Goal: Browse casually: Explore the website without a specific task or goal

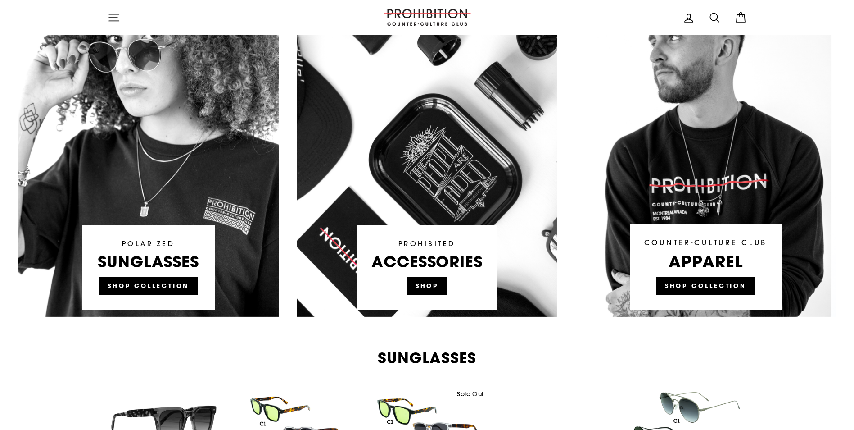
scroll to position [525, 0]
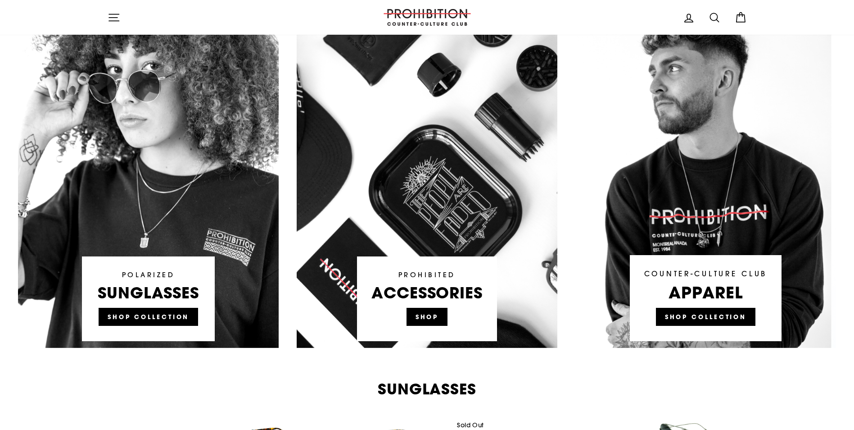
click at [423, 311] on link at bounding box center [427, 176] width 261 height 342
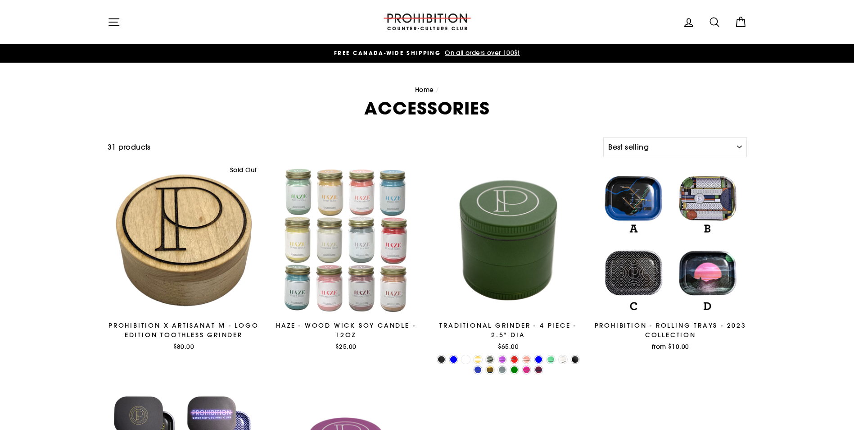
select select "best-selling"
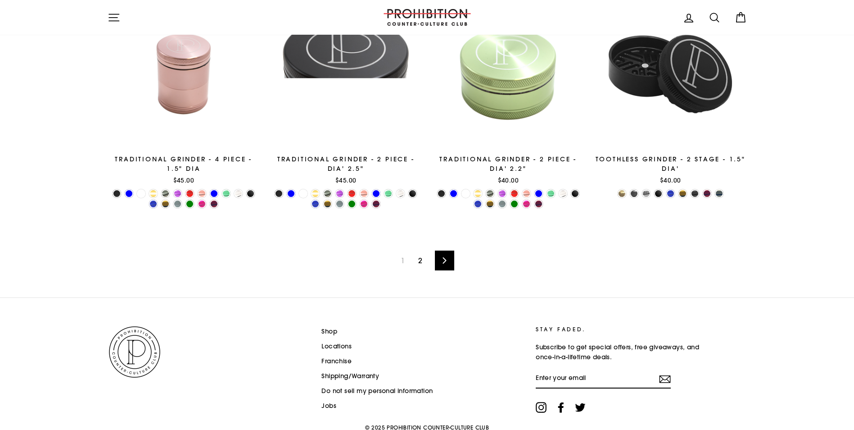
scroll to position [1497, 0]
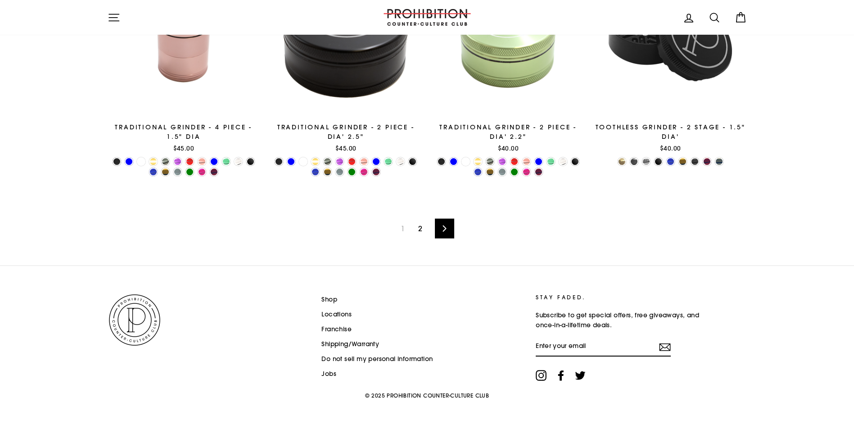
click at [417, 228] on link "2" at bounding box center [420, 228] width 15 height 14
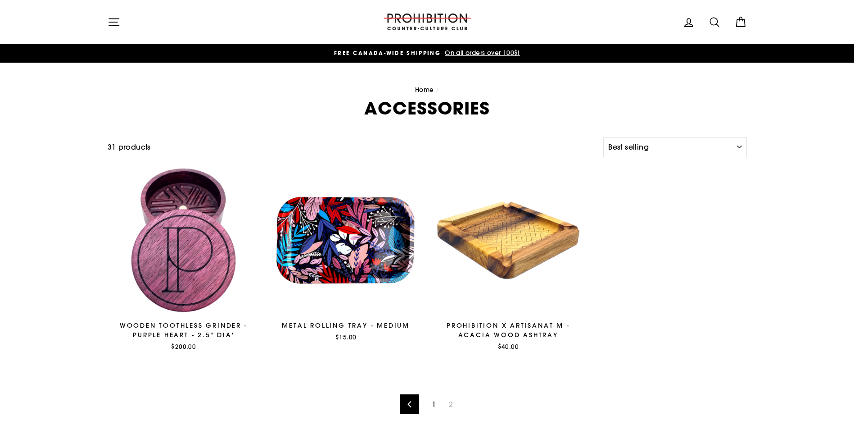
select select "best-selling"
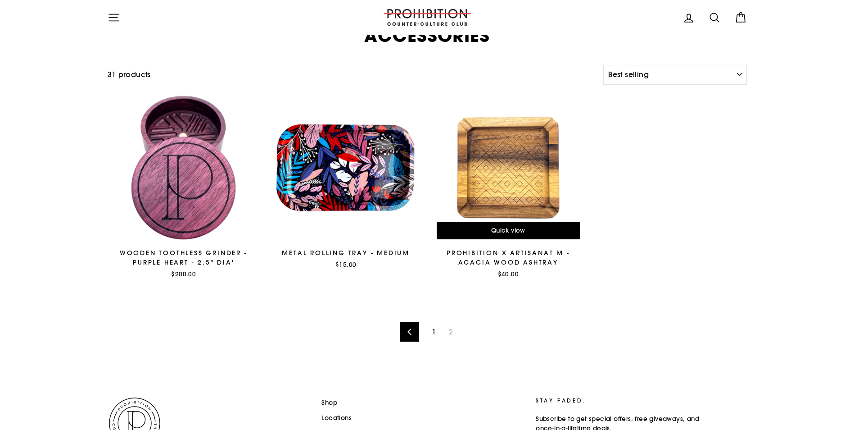
scroll to position [71, 0]
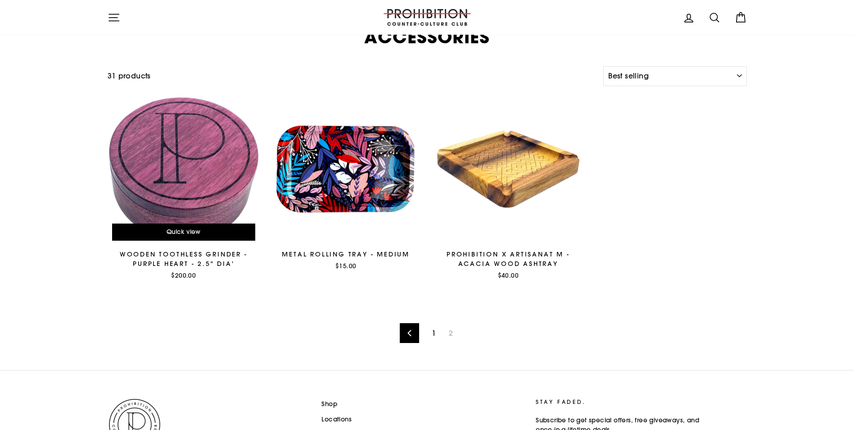
click at [187, 172] on div at bounding box center [184, 169] width 154 height 154
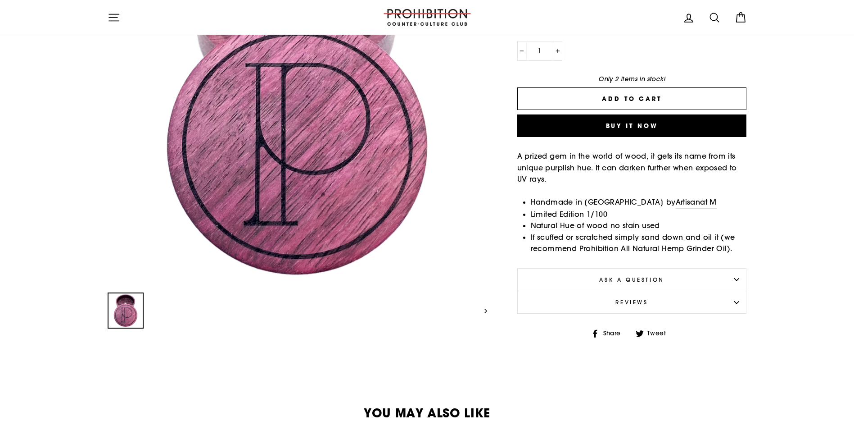
scroll to position [180, 0]
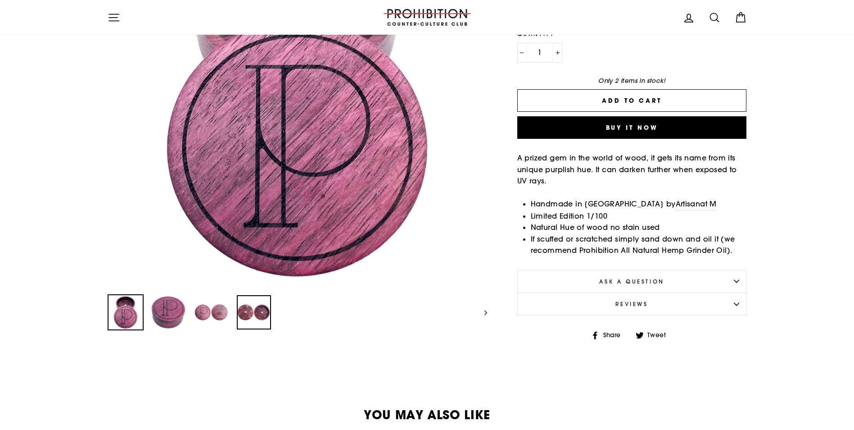
click at [258, 310] on img at bounding box center [254, 312] width 34 height 34
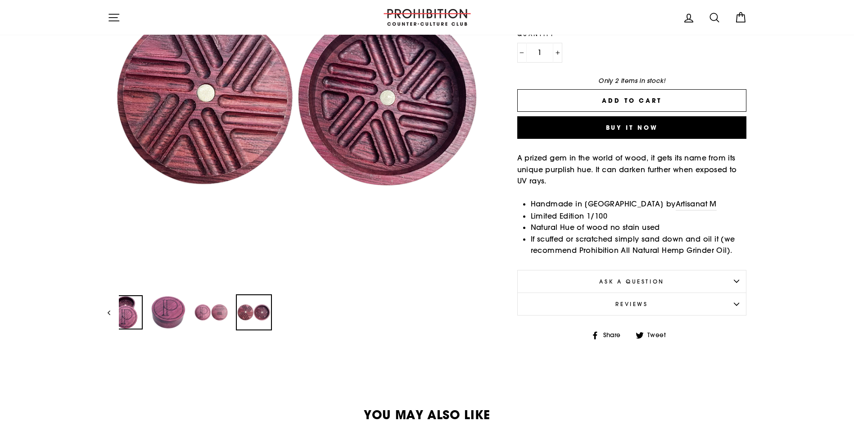
click at [127, 303] on img at bounding box center [126, 312] width 34 height 34
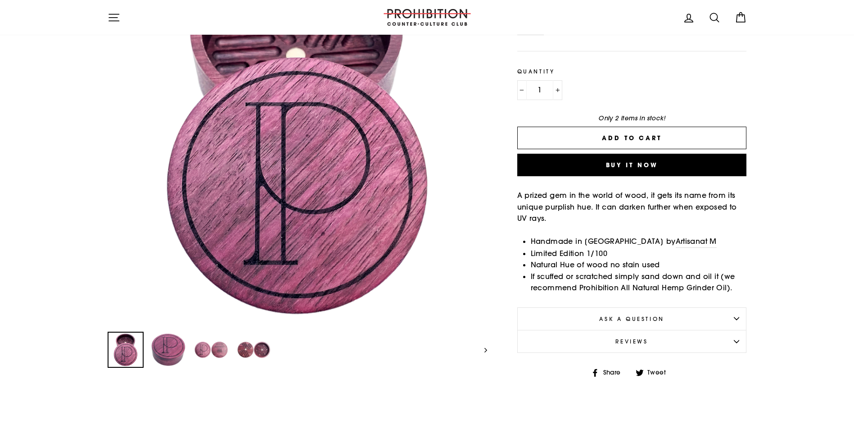
scroll to position [150, 0]
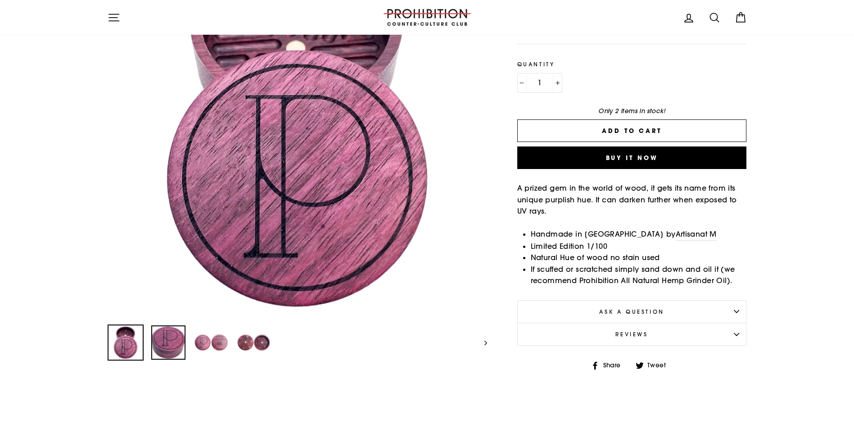
click at [166, 341] on img at bounding box center [168, 342] width 34 height 34
click at [198, 338] on img at bounding box center [211, 342] width 34 height 34
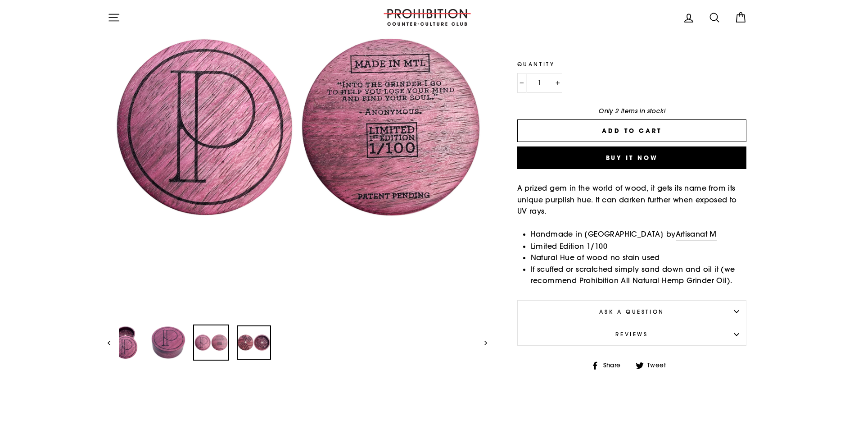
click at [251, 344] on img at bounding box center [254, 342] width 34 height 34
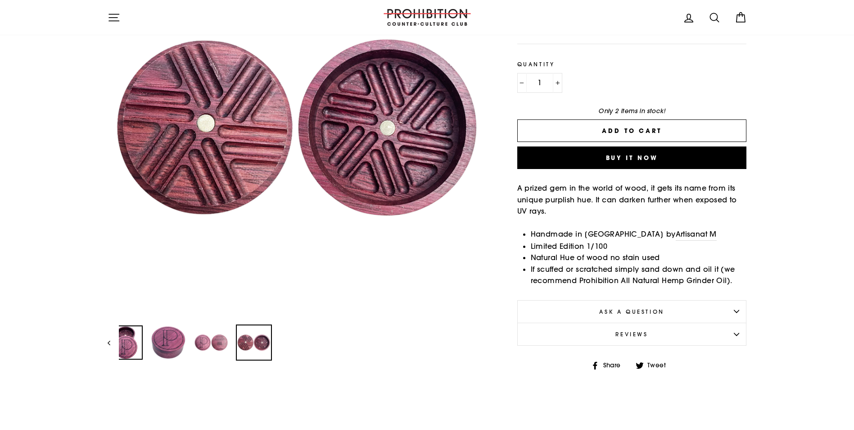
click at [119, 335] on img at bounding box center [126, 342] width 34 height 34
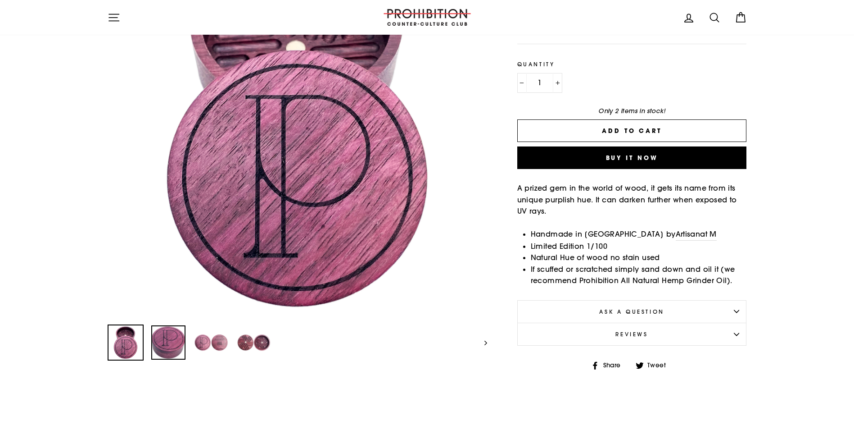
click at [163, 337] on img at bounding box center [168, 342] width 34 height 34
click at [214, 340] on img at bounding box center [211, 342] width 34 height 34
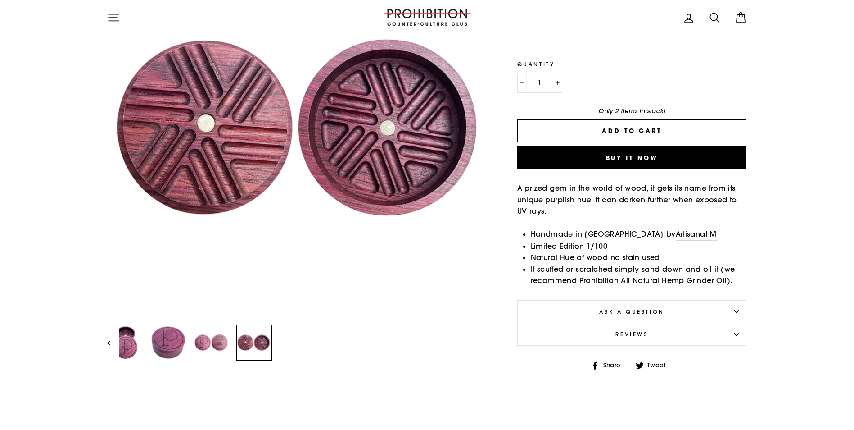
click at [261, 341] on img at bounding box center [254, 342] width 34 height 34
click at [133, 339] on img at bounding box center [126, 342] width 34 height 34
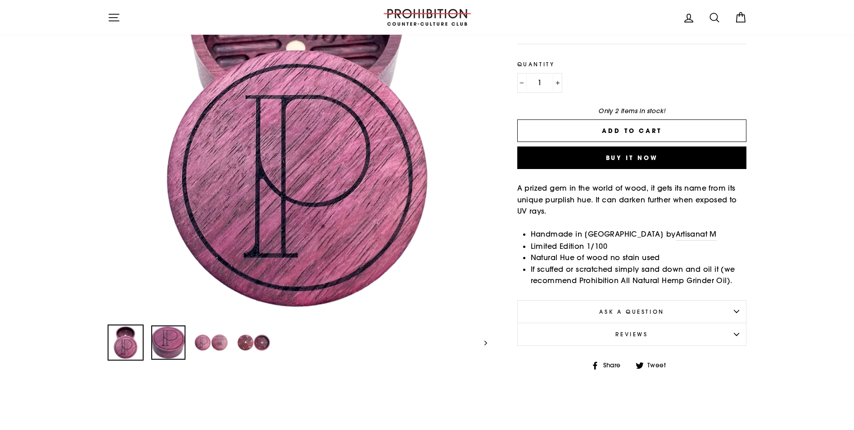
click at [176, 333] on img at bounding box center [168, 342] width 34 height 34
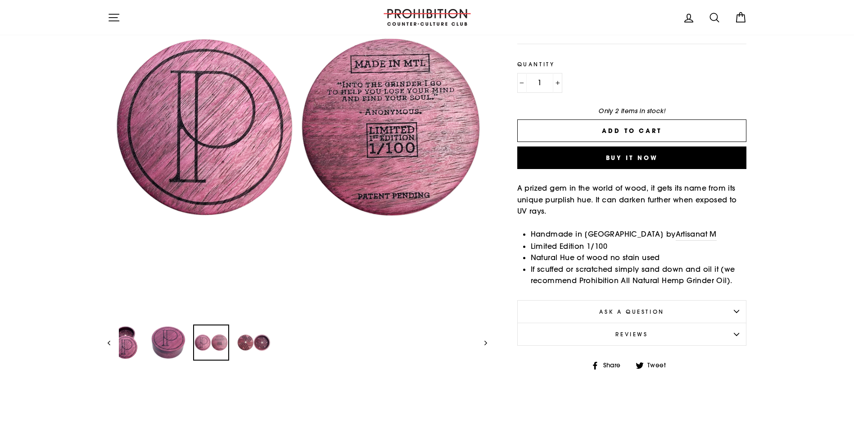
click at [225, 336] on img at bounding box center [211, 342] width 34 height 34
click at [255, 339] on img at bounding box center [254, 342] width 34 height 34
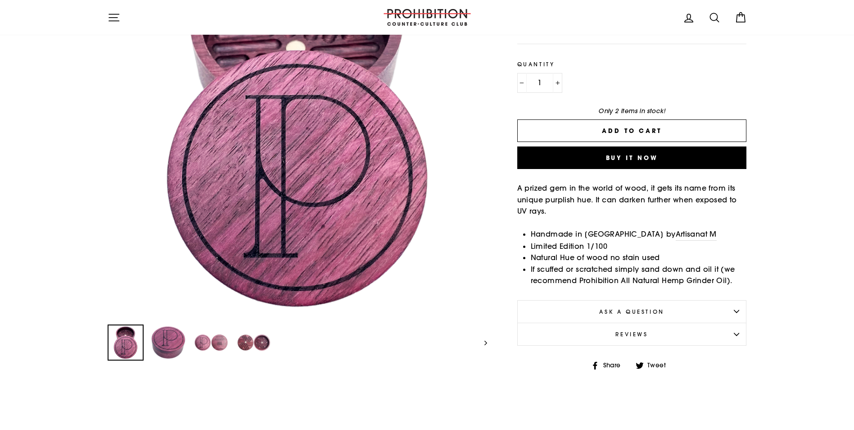
click at [127, 335] on img at bounding box center [126, 342] width 34 height 34
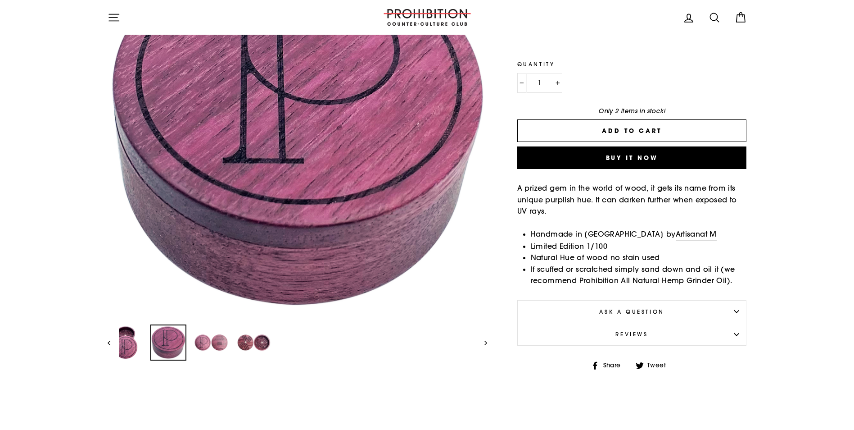
click at [177, 345] on img at bounding box center [168, 342] width 34 height 34
click at [214, 345] on img at bounding box center [211, 342] width 34 height 34
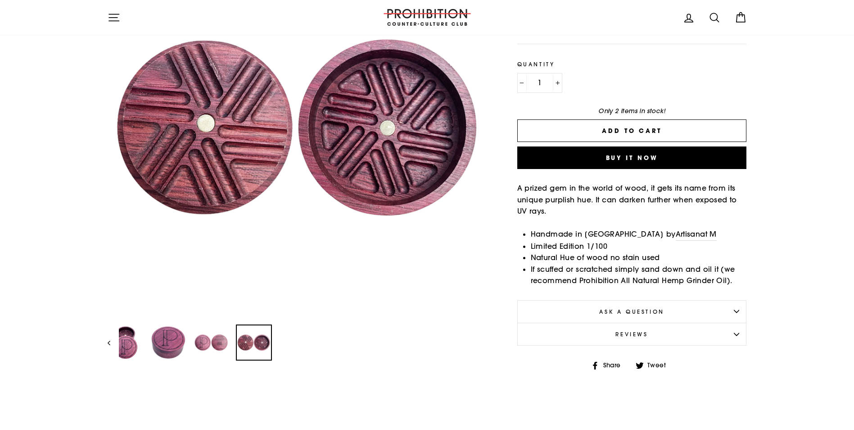
click at [254, 344] on img at bounding box center [254, 342] width 34 height 34
click at [130, 333] on img at bounding box center [126, 342] width 34 height 34
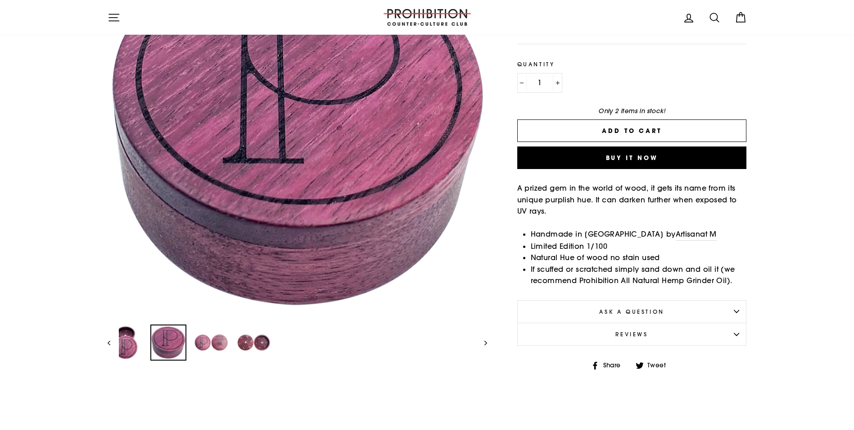
click at [177, 331] on img at bounding box center [168, 342] width 34 height 34
click at [217, 333] on img at bounding box center [211, 342] width 34 height 34
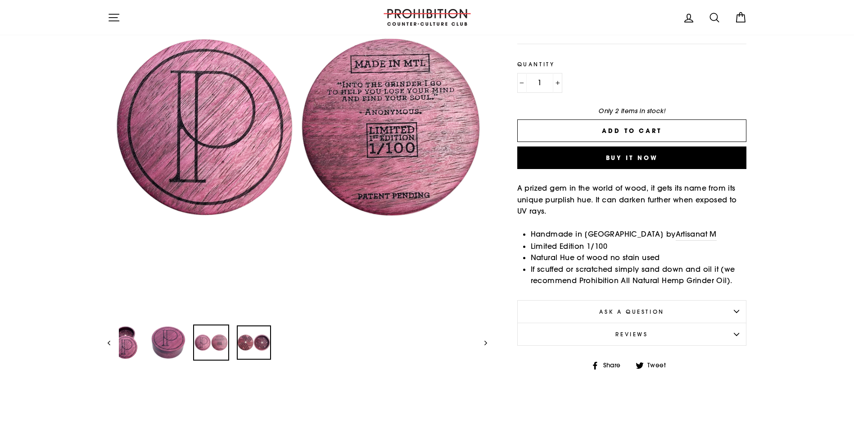
click at [238, 338] on img at bounding box center [254, 342] width 34 height 34
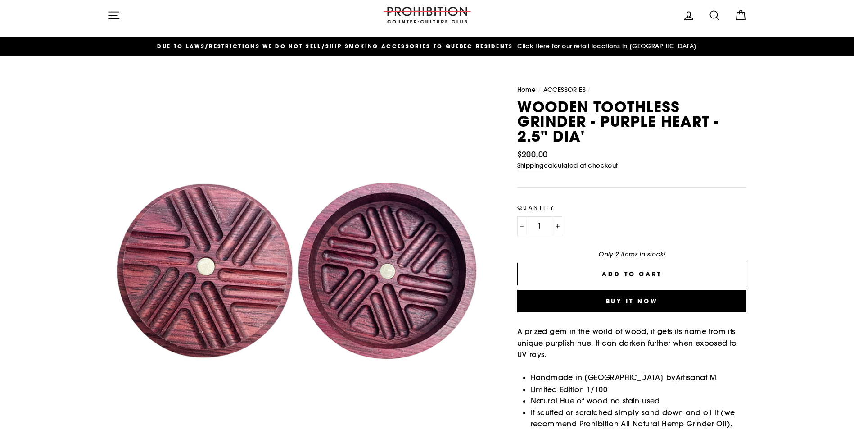
scroll to position [0, 0]
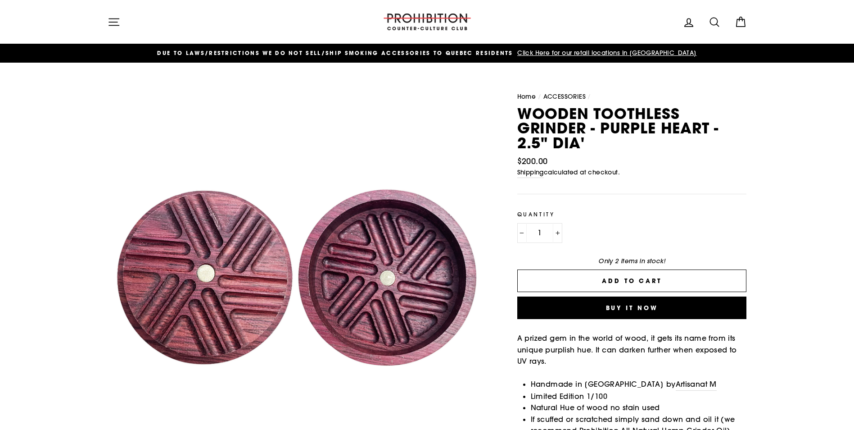
click at [397, 13] on div at bounding box center [427, 22] width 90 height 26
click at [440, 19] on img at bounding box center [427, 22] width 90 height 17
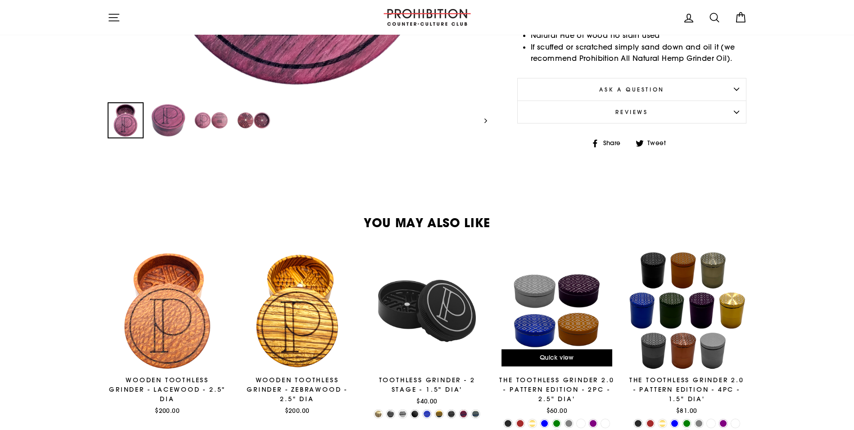
scroll to position [480, 0]
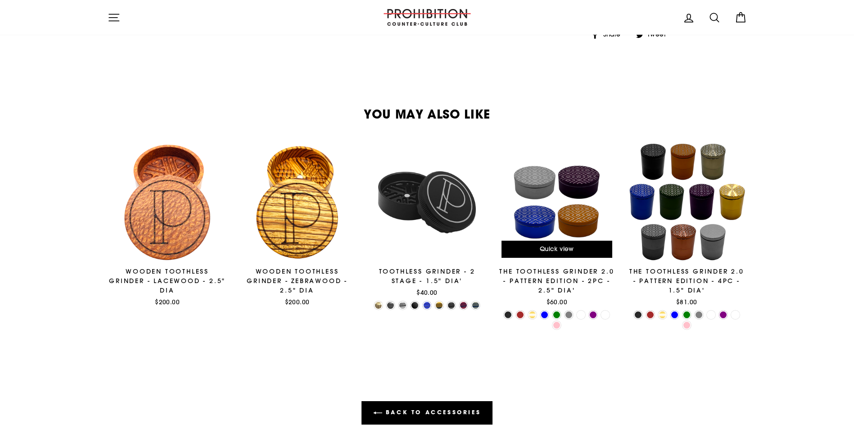
click at [570, 203] on div at bounding box center [557, 201] width 121 height 121
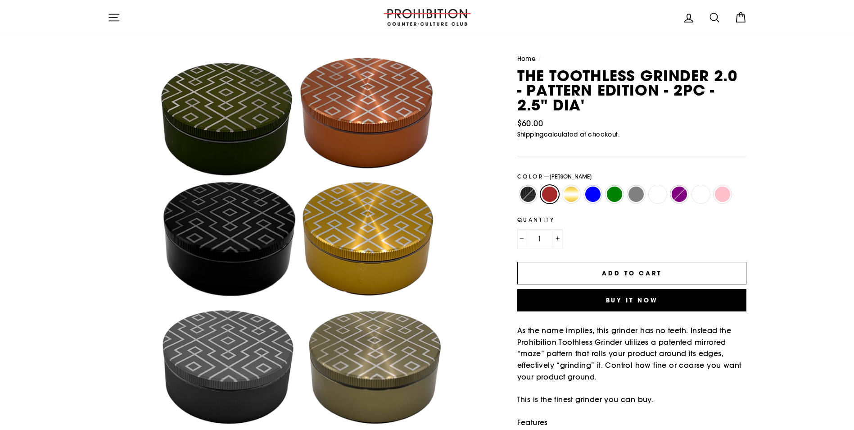
scroll to position [15, 0]
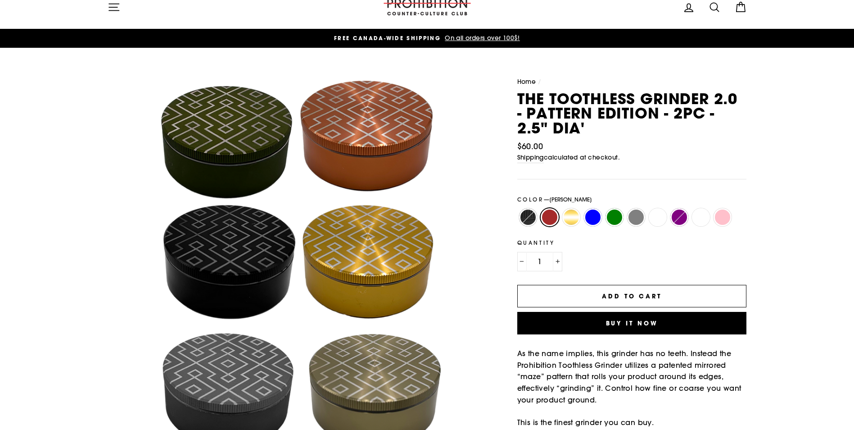
click at [572, 215] on label "Gold" at bounding box center [571, 217] width 18 height 18
click at [561, 208] on input "Gold" at bounding box center [561, 208] width 0 height 0
radio input "true"
click at [592, 220] on label "Light Blue" at bounding box center [593, 217] width 18 height 18
click at [583, 208] on input "Light Blue" at bounding box center [582, 208] width 0 height 0
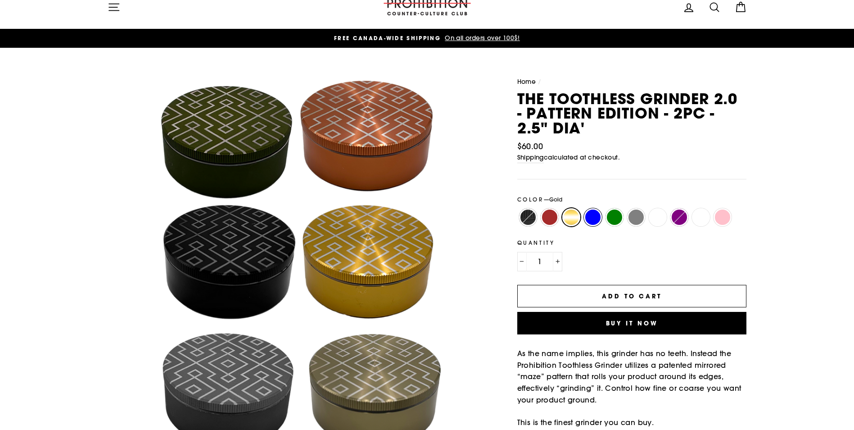
radio input "true"
click at [613, 217] on label "Matte Lime Green" at bounding box center [615, 217] width 18 height 18
click at [604, 208] on input "Matte Lime Green" at bounding box center [604, 208] width 0 height 0
radio input "true"
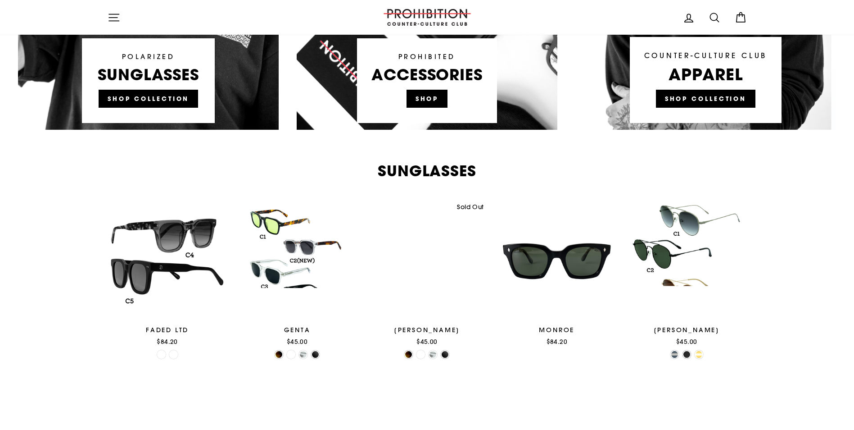
scroll to position [690, 0]
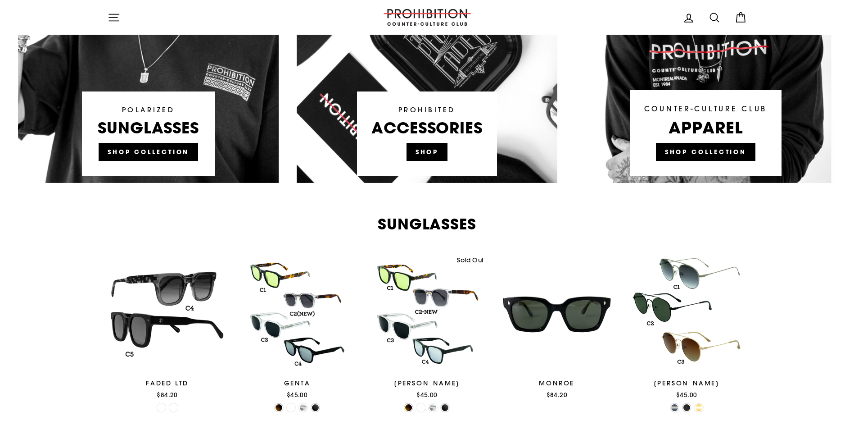
click at [422, 149] on link at bounding box center [427, 12] width 261 height 342
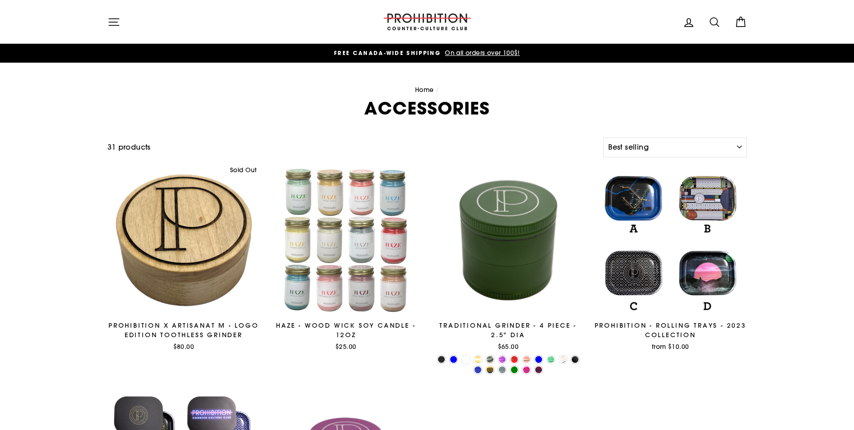
select select "best-selling"
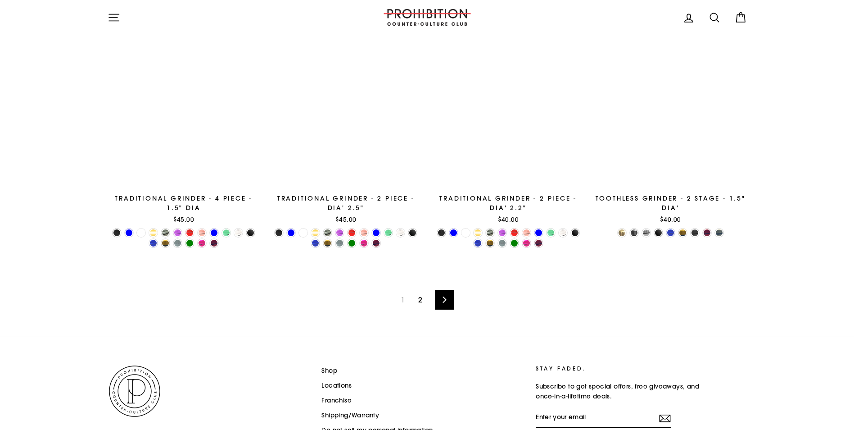
scroll to position [1441, 0]
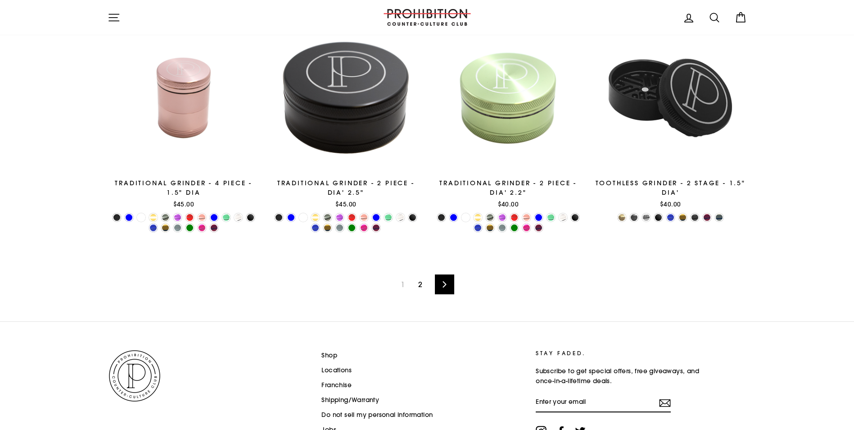
click at [440, 280] on link "Next" at bounding box center [444, 284] width 19 height 20
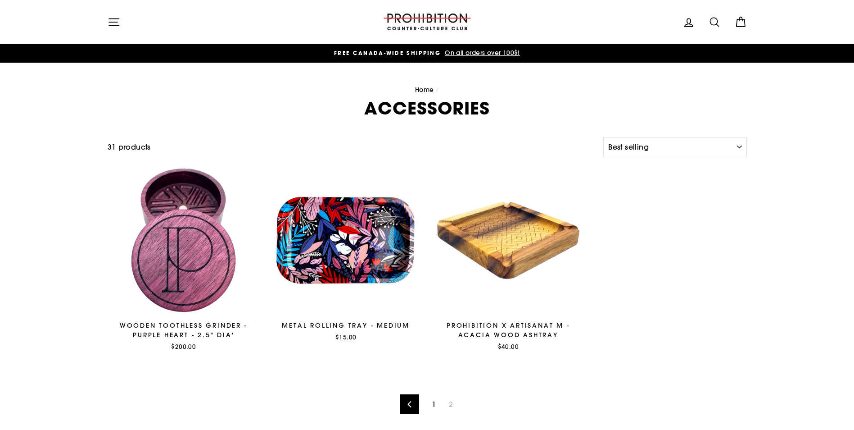
select select "best-selling"
click at [123, 22] on button "Site navigation" at bounding box center [113, 21] width 23 height 19
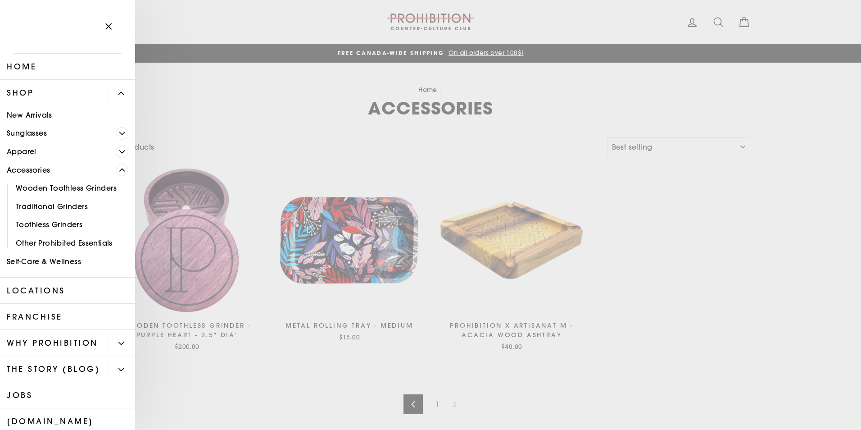
click at [59, 92] on link "Shop" at bounding box center [54, 93] width 108 height 26
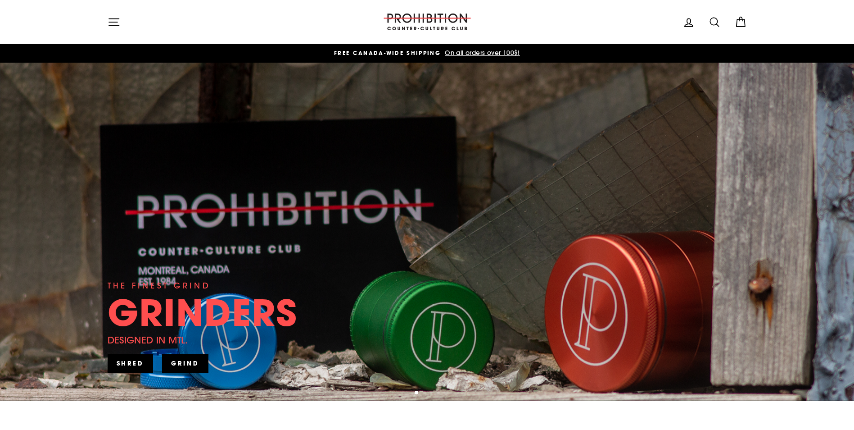
click at [255, 24] on div "Site navigation" at bounding box center [238, 22] width 261 height 26
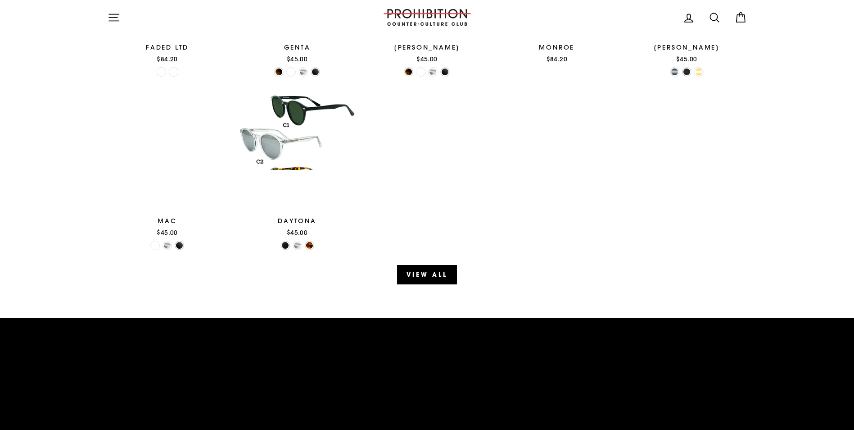
scroll to position [1111, 0]
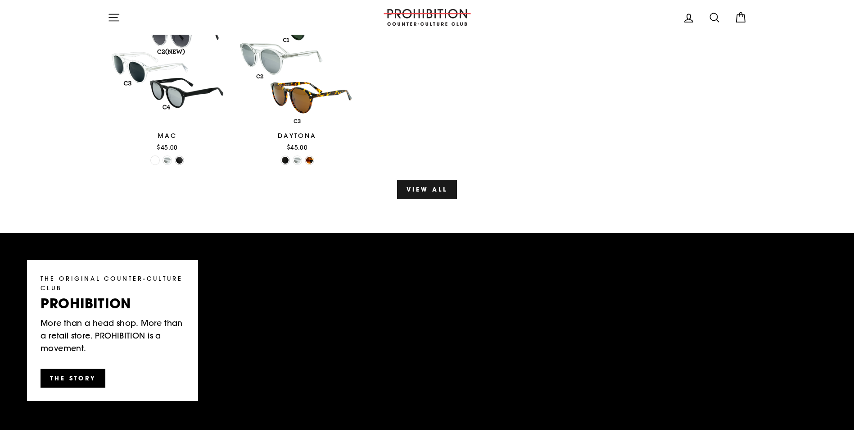
click at [422, 181] on link "View all" at bounding box center [426, 189] width 59 height 19
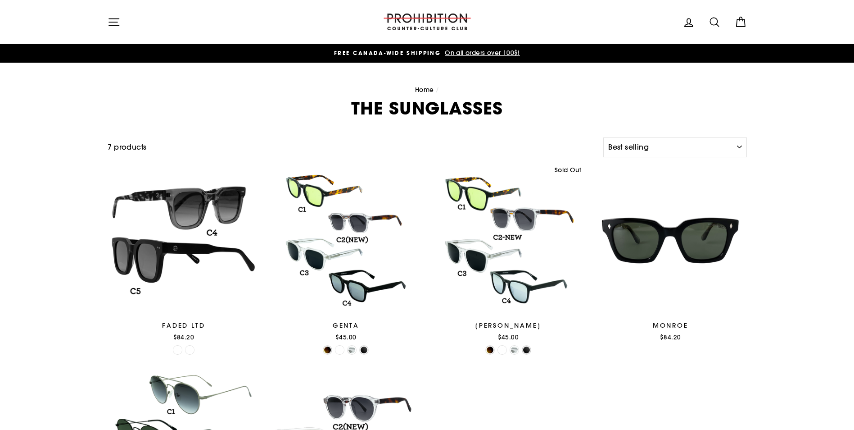
select select "best-selling"
click at [105, 22] on button "Site navigation" at bounding box center [113, 21] width 23 height 19
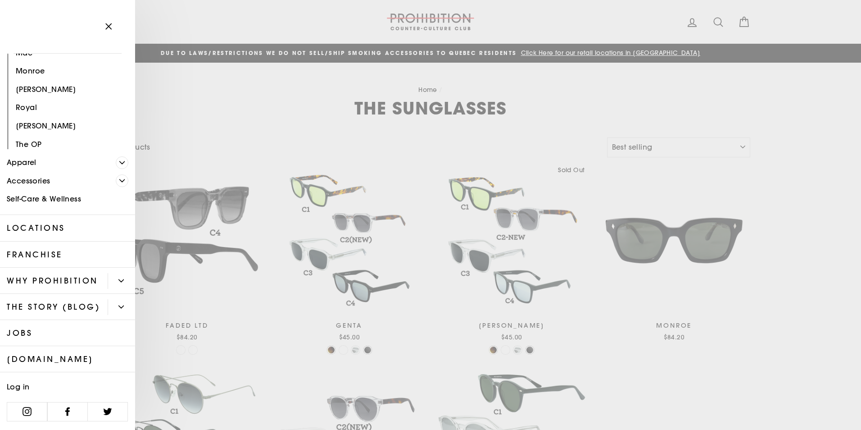
scroll to position [225, 0]
click at [41, 172] on link "Accessories" at bounding box center [58, 181] width 116 height 18
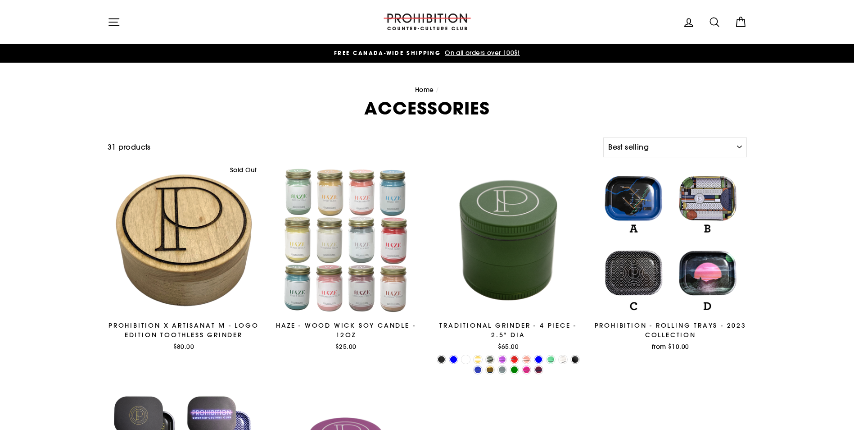
select select "best-selling"
